Goal: Find specific page/section: Find specific page/section

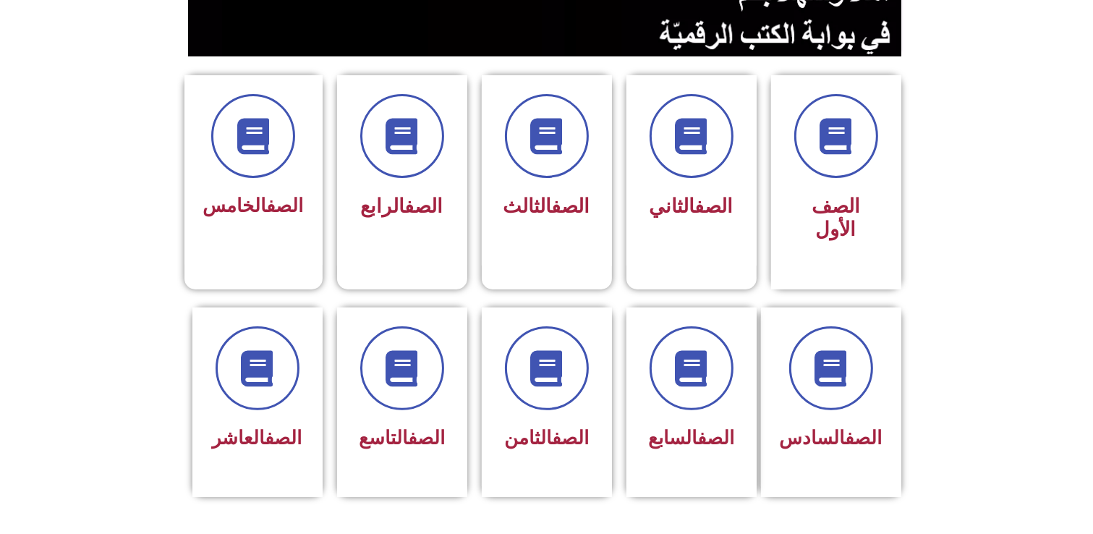
scroll to position [336, 0]
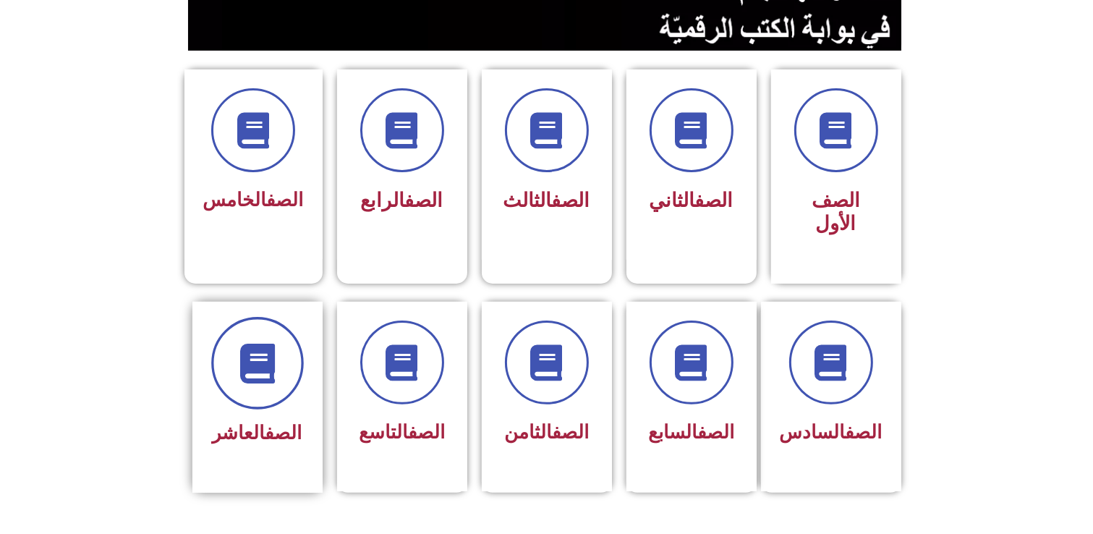
click at [253, 348] on icon at bounding box center [257, 363] width 40 height 40
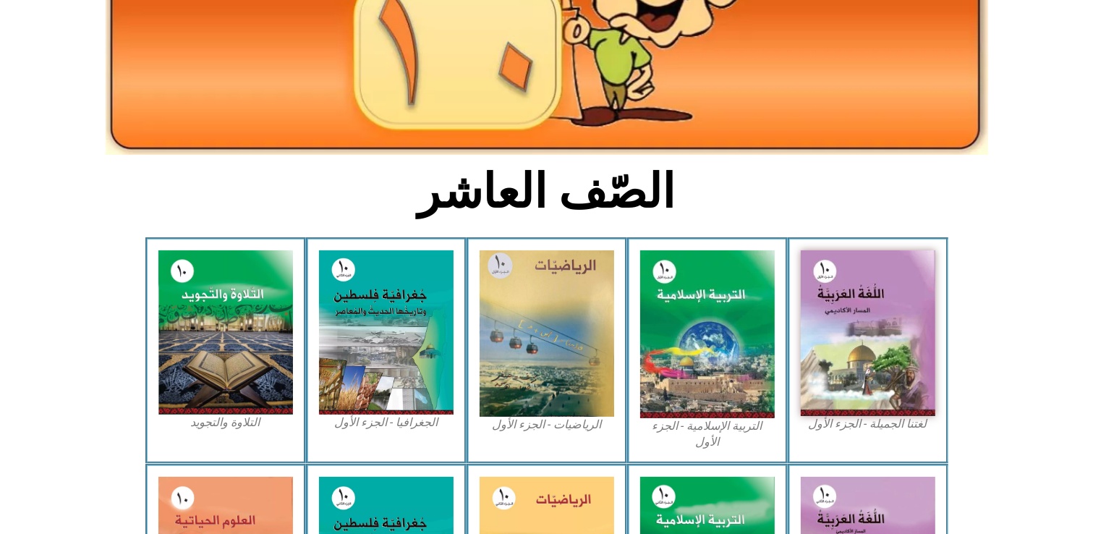
scroll to position [214, 0]
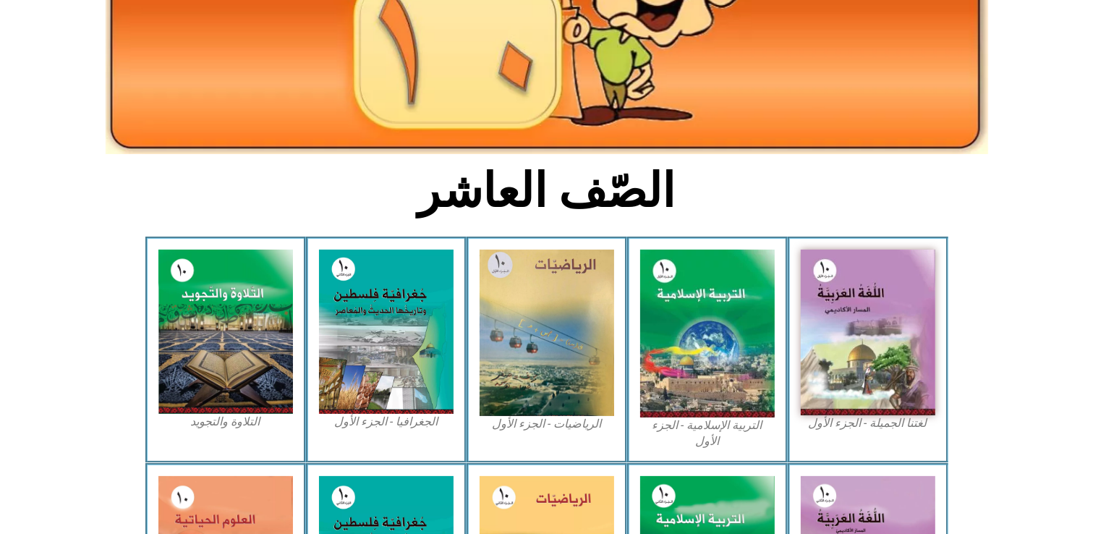
drag, startPoint x: 1087, startPoint y: 174, endPoint x: 1100, endPoint y: 227, distance: 54.6
click at [1092, 227] on html "الصفحة الرئيسية الصف الأول الصف الثاني الصف الثالث الصف الرابع الصف الخامس الصف…" at bounding box center [546, 372] width 1093 height 1173
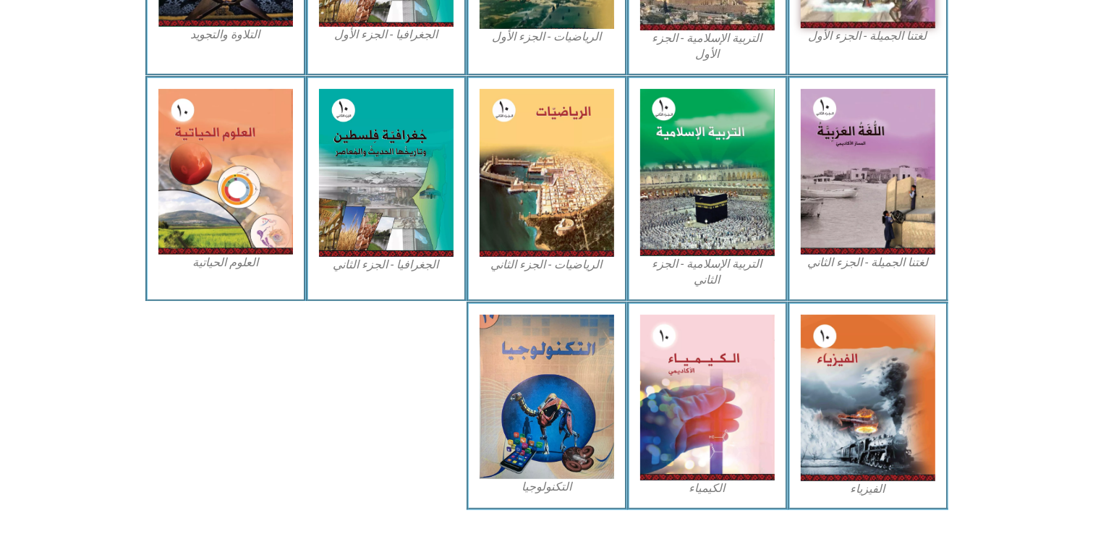
scroll to position [623, 0]
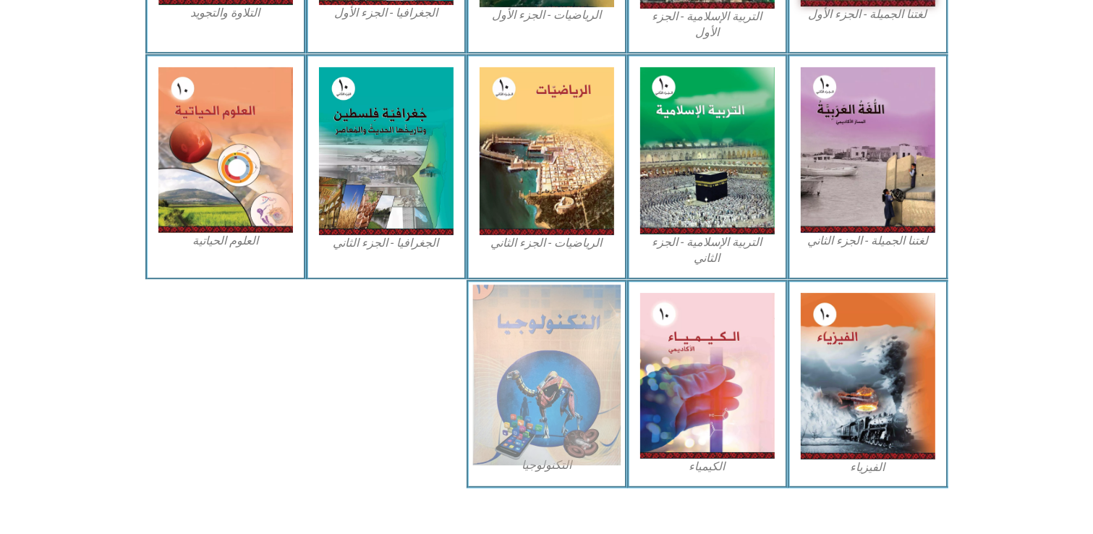
click at [525, 388] on img at bounding box center [546, 374] width 148 height 181
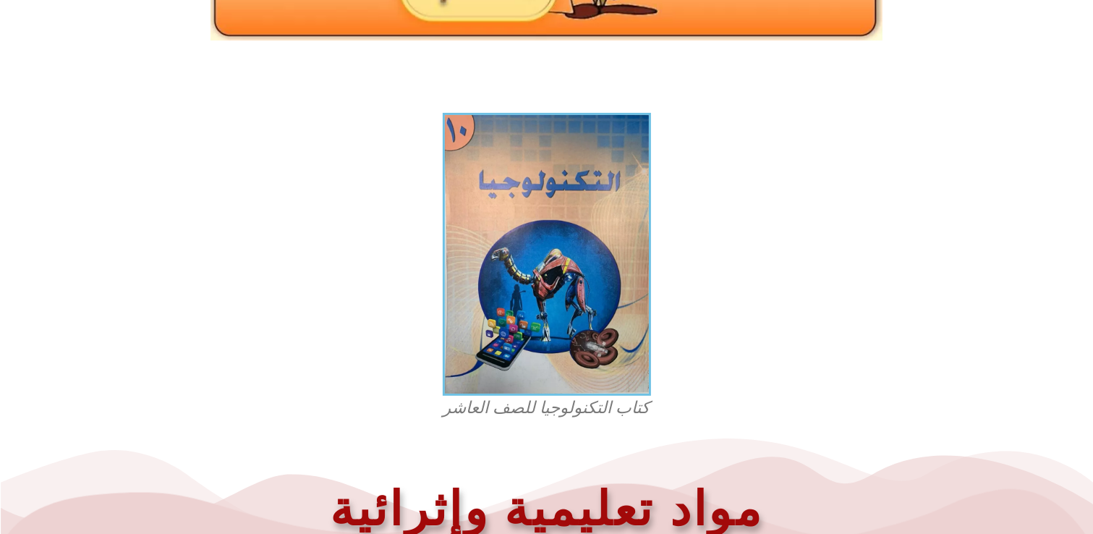
scroll to position [318, 0]
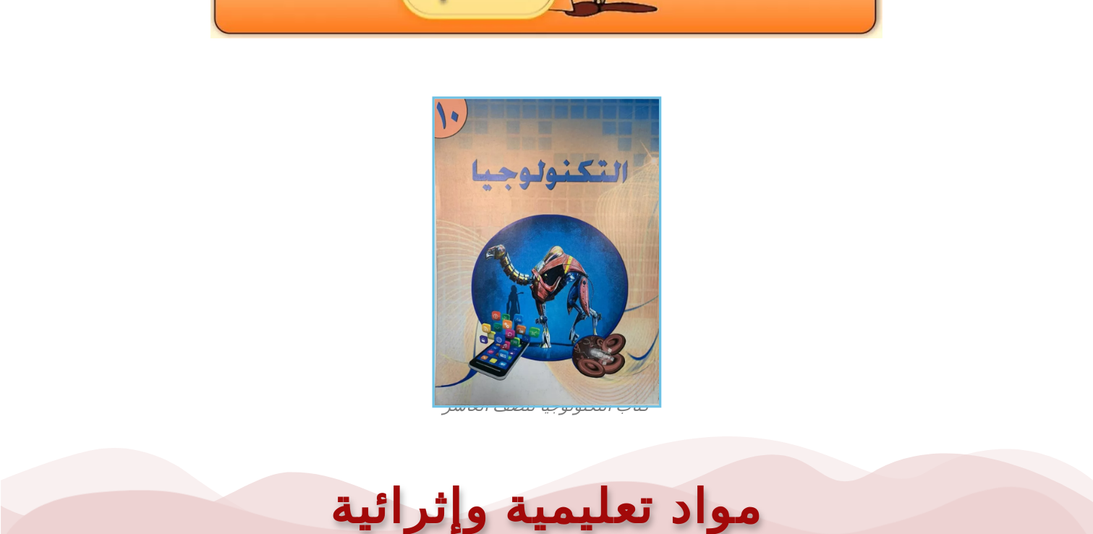
click at [621, 310] on img at bounding box center [546, 251] width 229 height 311
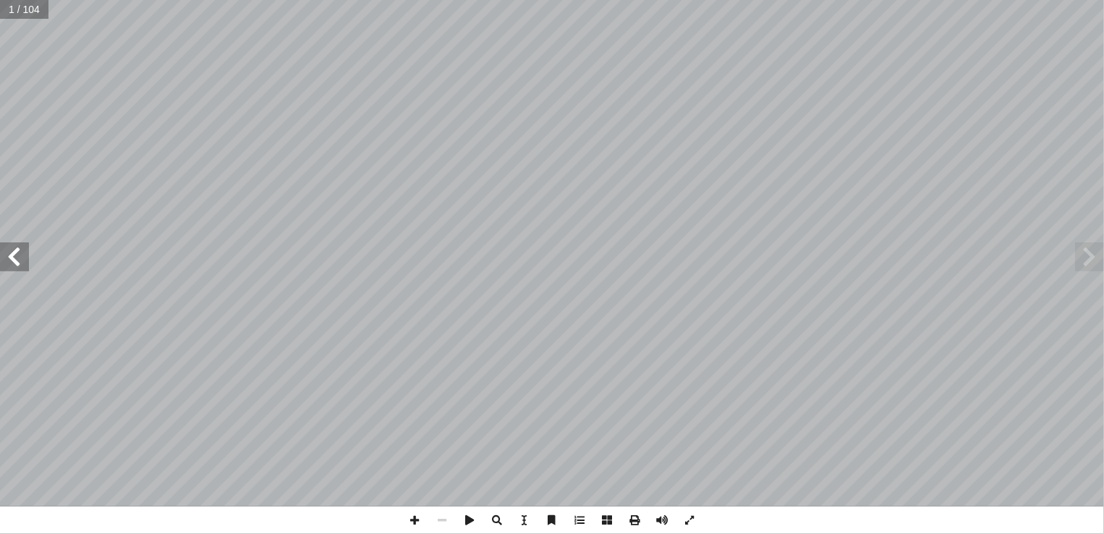
click at [27, 250] on span at bounding box center [14, 256] width 29 height 29
click at [14, 253] on span at bounding box center [14, 256] width 29 height 29
click at [1088, 265] on span at bounding box center [1089, 256] width 29 height 29
